Goal: Task Accomplishment & Management: Use online tool/utility

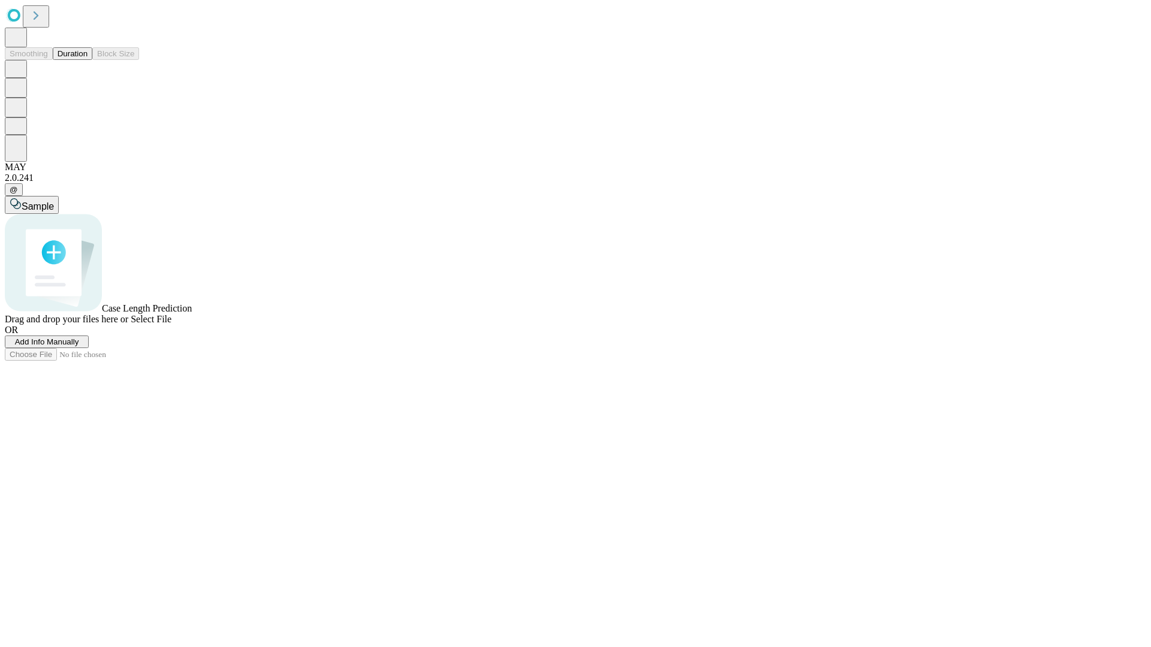
click at [88, 60] on button "Duration" at bounding box center [73, 53] width 40 height 13
click at [171, 324] on span "Select File" at bounding box center [151, 319] width 41 height 10
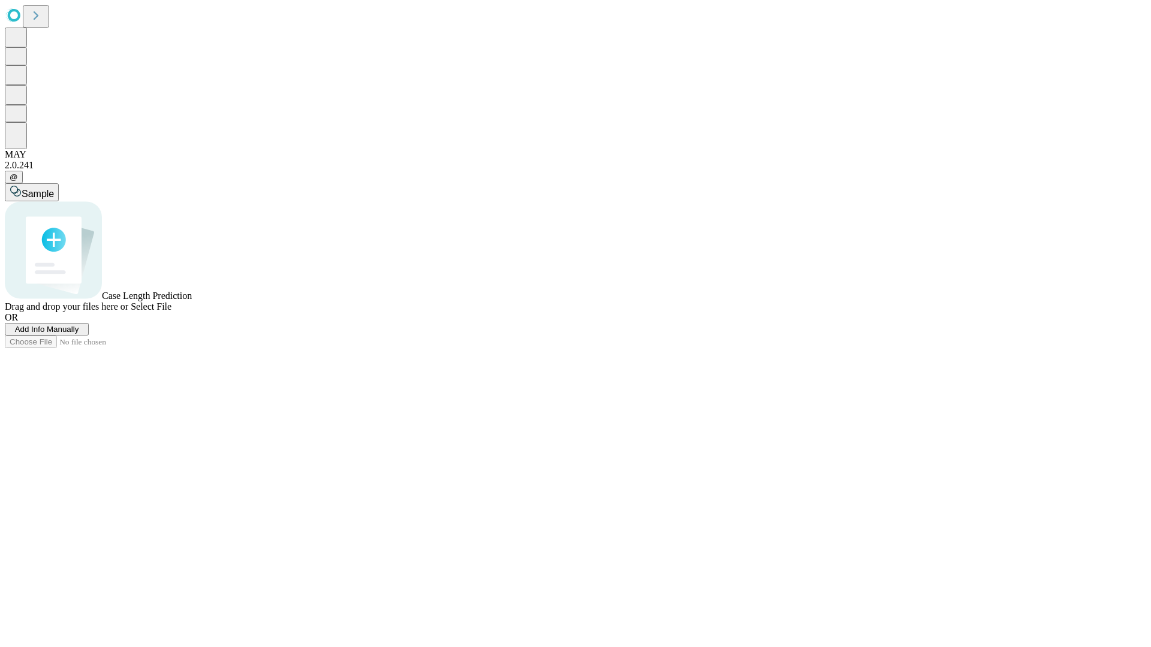
click at [171, 312] on span "Select File" at bounding box center [151, 307] width 41 height 10
